Goal: Information Seeking & Learning: Learn about a topic

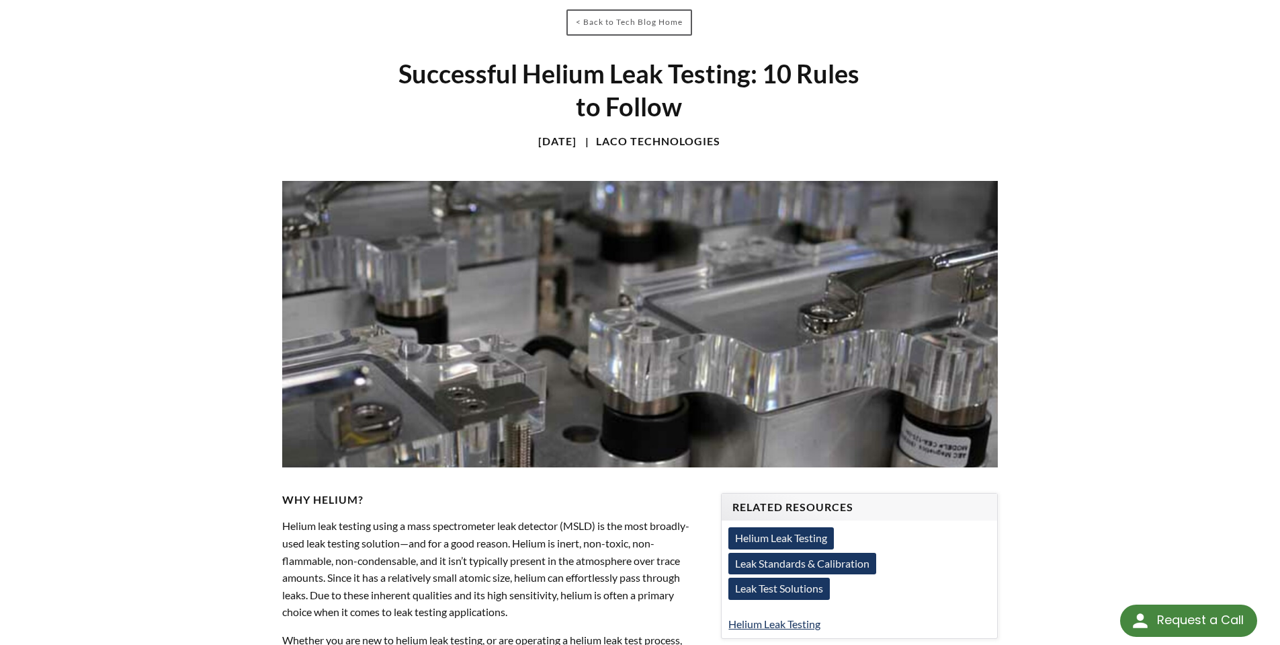
scroll to position [269, 0]
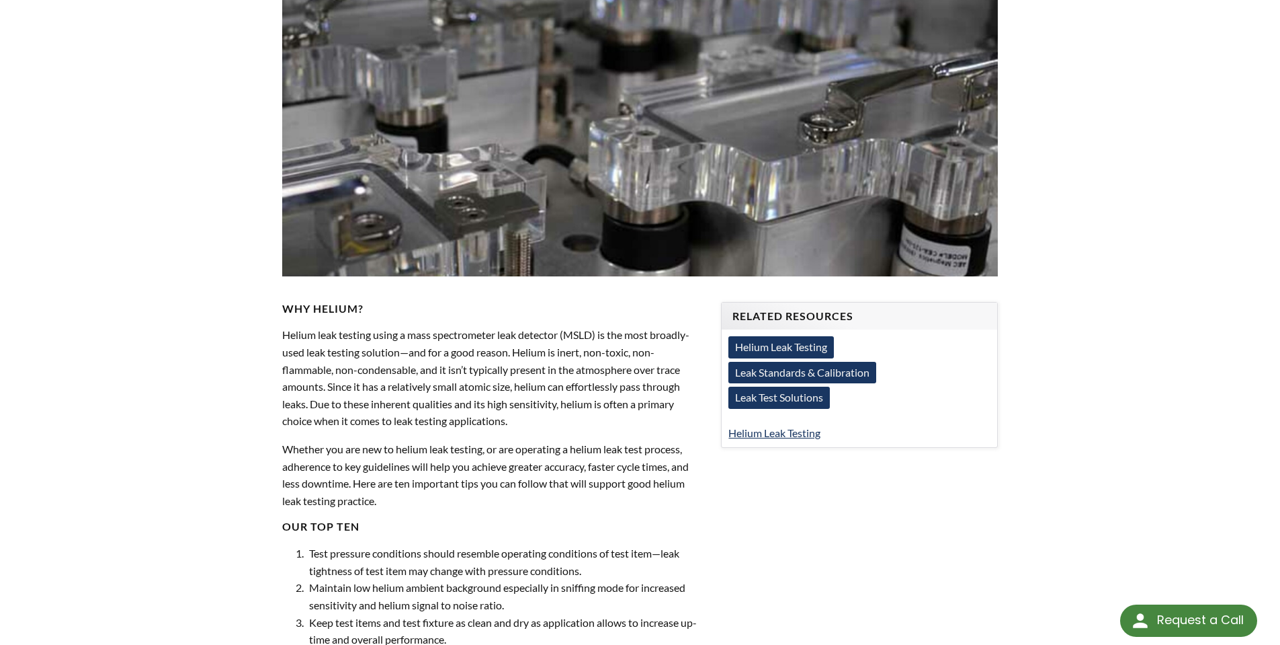
drag, startPoint x: 369, startPoint y: 358, endPoint x: 408, endPoint y: 350, distance: 39.7
click at [374, 354] on span "Helium leak testing using a mass spectrometer leak detector (MSLD) is the most …" at bounding box center [485, 377] width 407 height 99
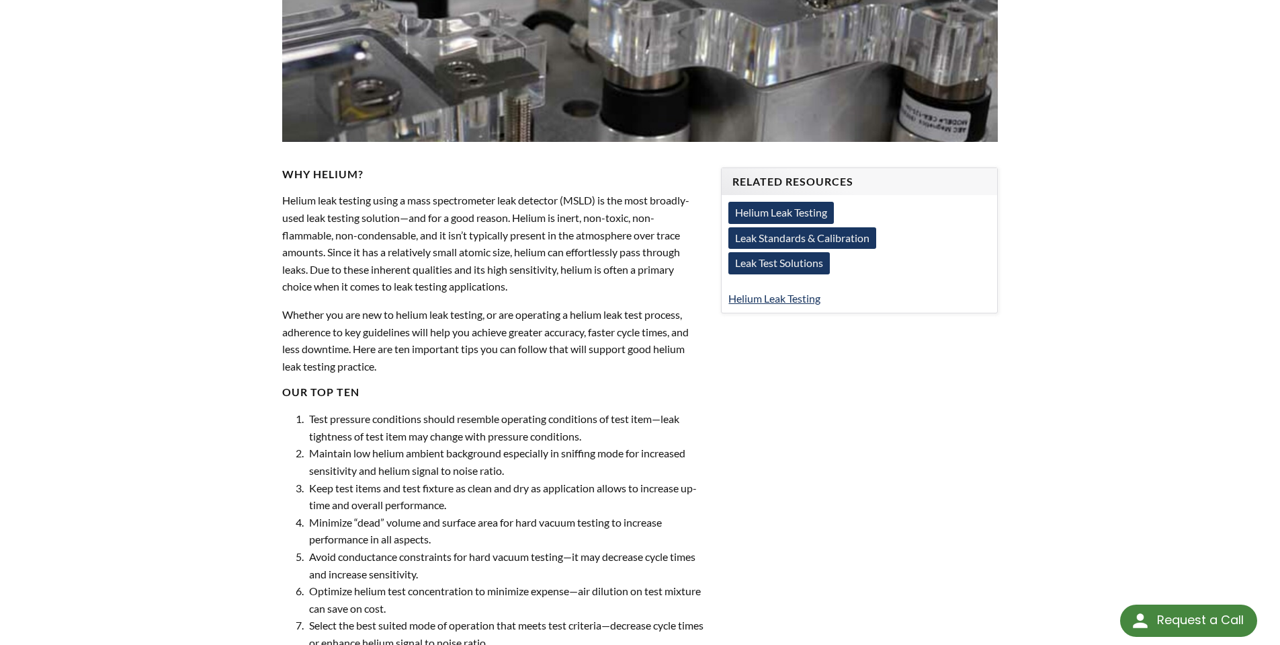
click at [502, 259] on p "Helium leak testing using a mass spectrometer leak detector (MSLD) is the most …" at bounding box center [493, 244] width 423 height 104
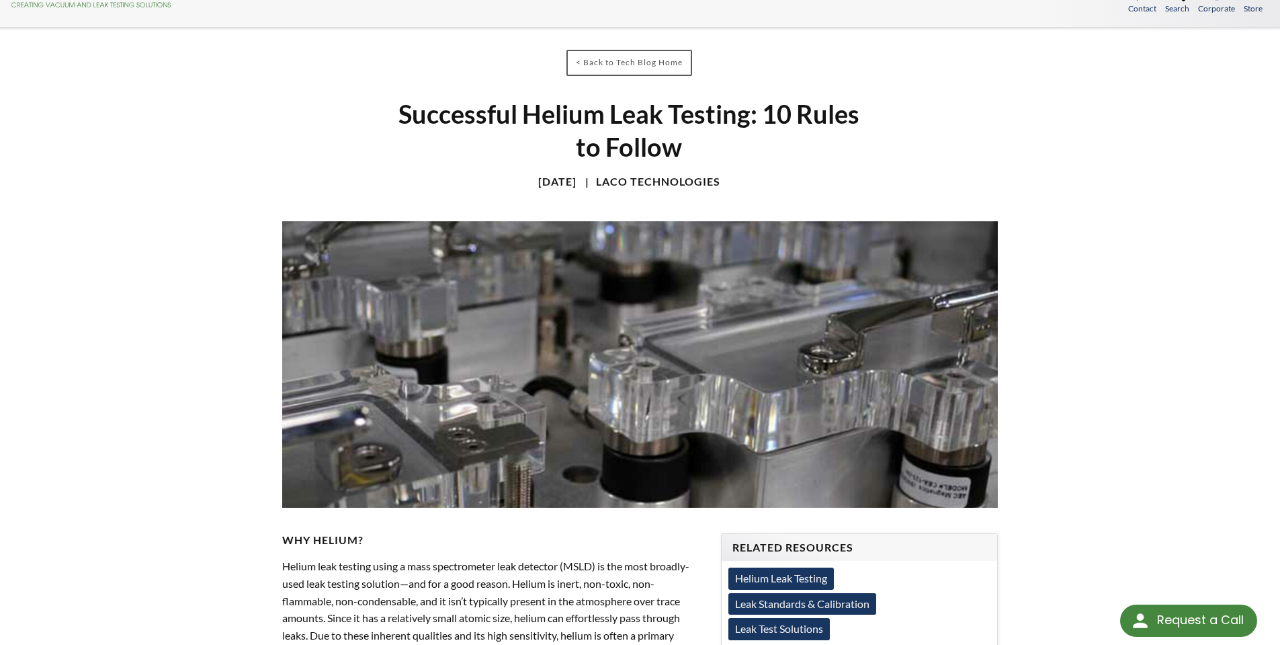
scroll to position [0, 0]
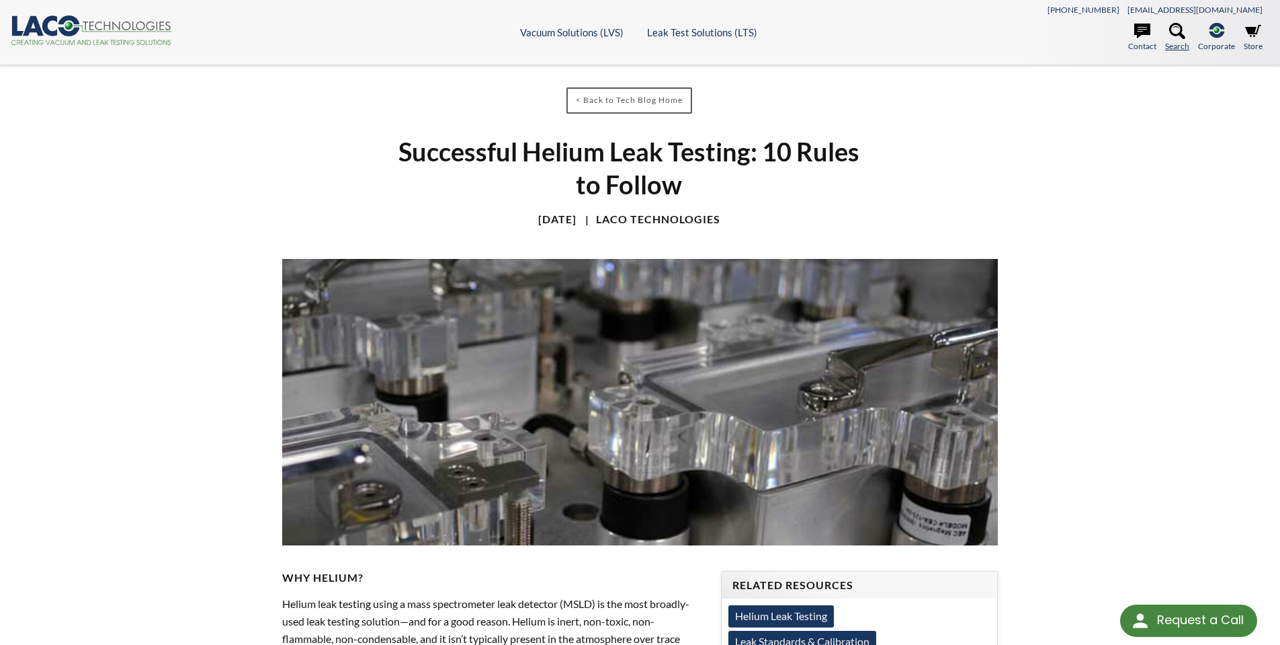
click at [1186, 33] on link "Search" at bounding box center [1177, 38] width 24 height 30
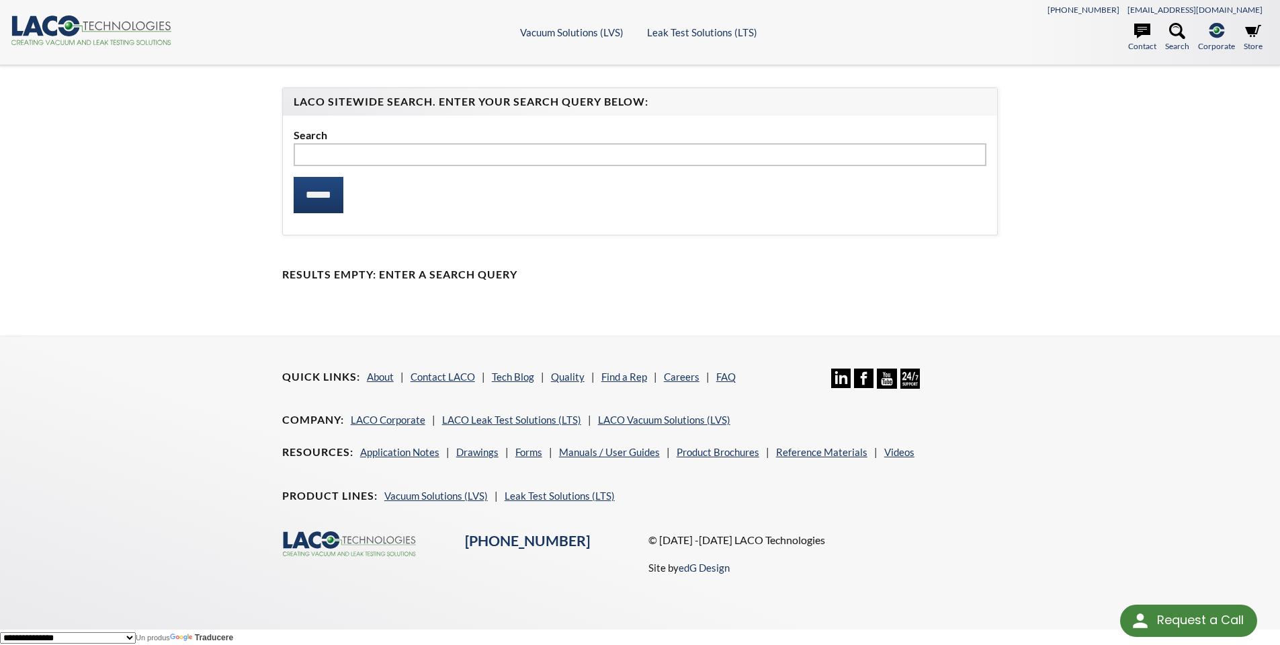
click at [412, 149] on input "text" at bounding box center [641, 154] width 694 height 23
type input "*"
type input "*****"
click at [294, 177] on input "******" at bounding box center [319, 195] width 50 height 36
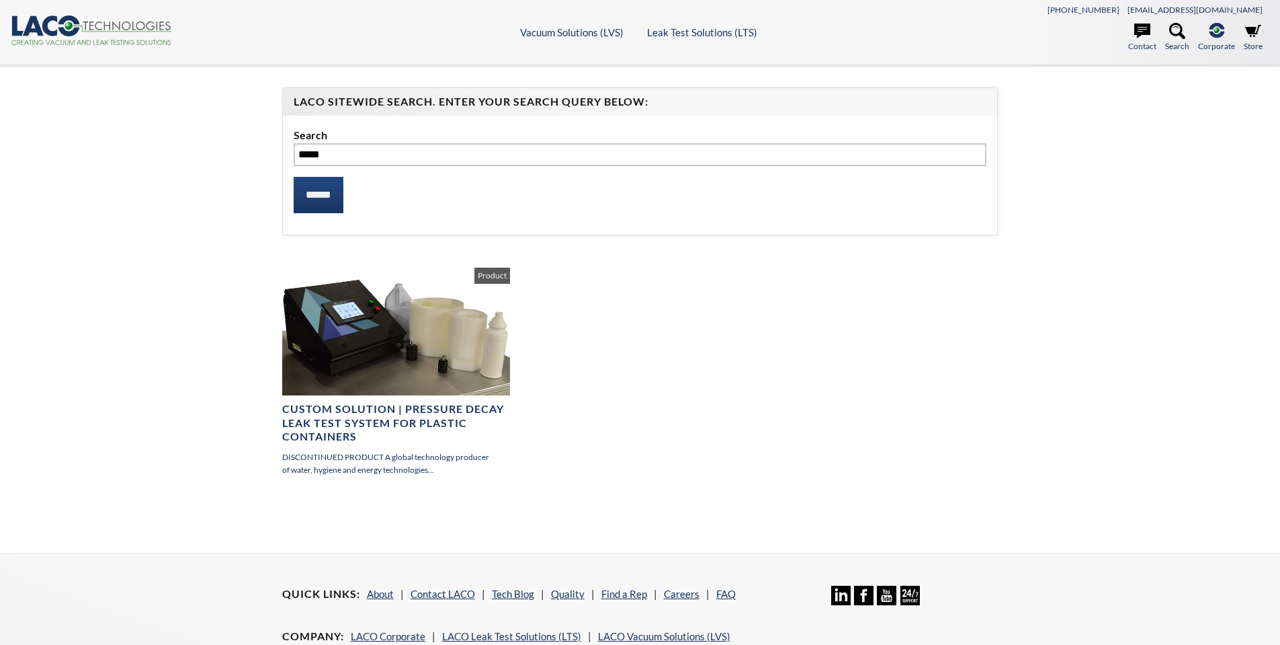
select select "Widgetul Traducere de limbi"
